Goal: Information Seeking & Learning: Learn about a topic

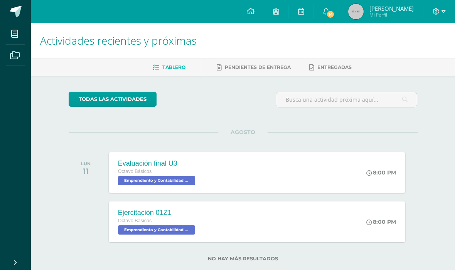
click at [335, 11] on span "14" at bounding box center [330, 14] width 8 height 8
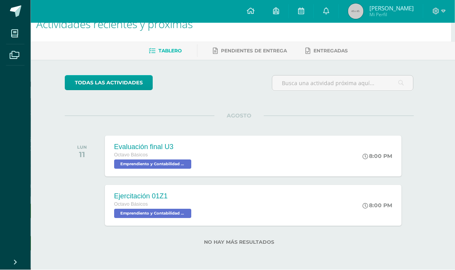
scroll to position [17, 4]
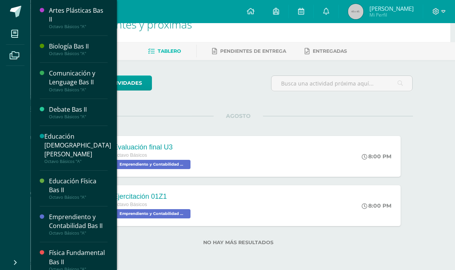
click at [13, 34] on icon at bounding box center [14, 34] width 7 height 8
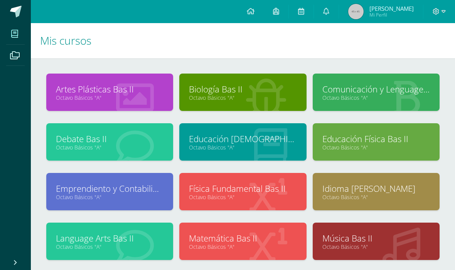
click at [138, 192] on link "Emprendiento y Contabilidad Bas II" at bounding box center [110, 189] width 108 height 12
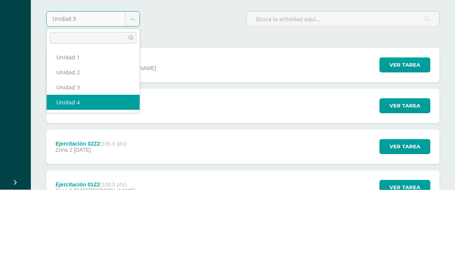
select select "Unidad 4"
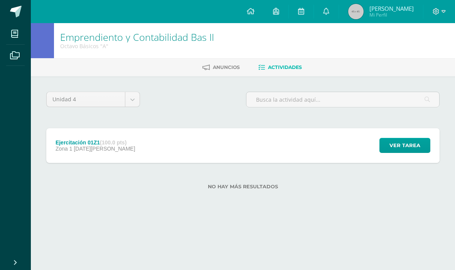
click at [80, 152] on span "11 de Agosto" at bounding box center [104, 149] width 61 height 6
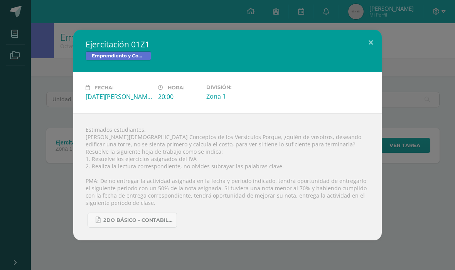
click at [168, 224] on span "2do básico - Contabilidad.pdf" at bounding box center [137, 220] width 69 height 6
click at [424, 38] on div "Ejercitación 01Z1 Emprendiento y Contabilidad Bas II Fecha: Lunes 11 de Agosto …" at bounding box center [227, 135] width 449 height 211
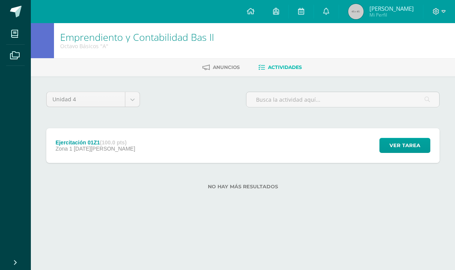
click at [202, 140] on div "Ejercitación 01Z1 (100.0 pts) Zona 1 11 de Agosto Ver tarea Ejercitación 01Z1 E…" at bounding box center [242, 145] width 393 height 35
